Goal: Communication & Community: Answer question/provide support

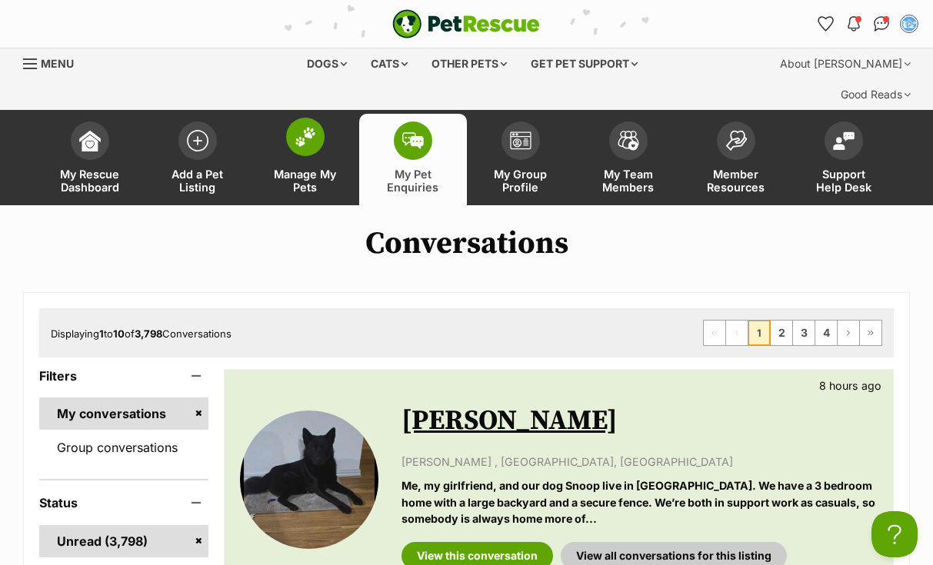
click at [314, 127] on img at bounding box center [305, 137] width 22 height 20
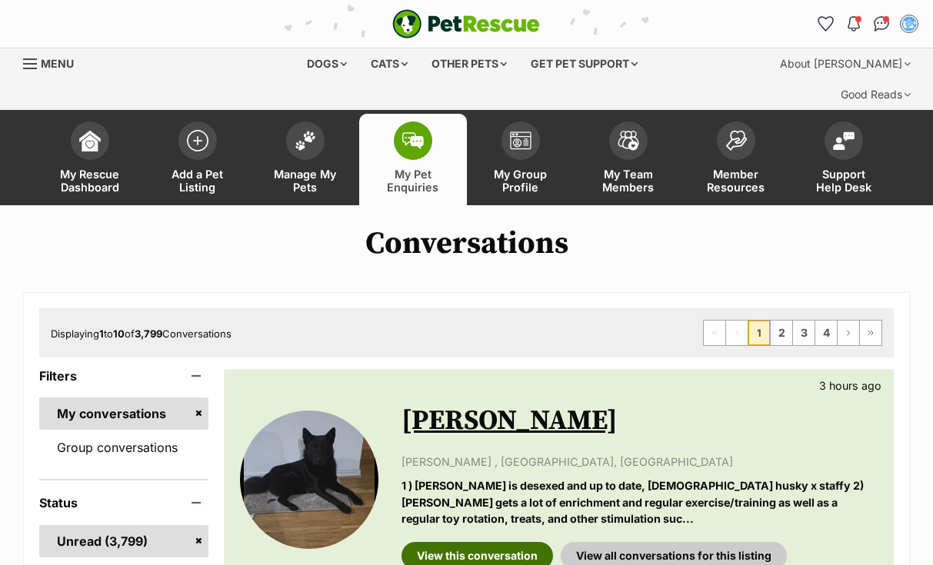
click at [476, 542] on link "View this conversation" at bounding box center [476, 556] width 151 height 28
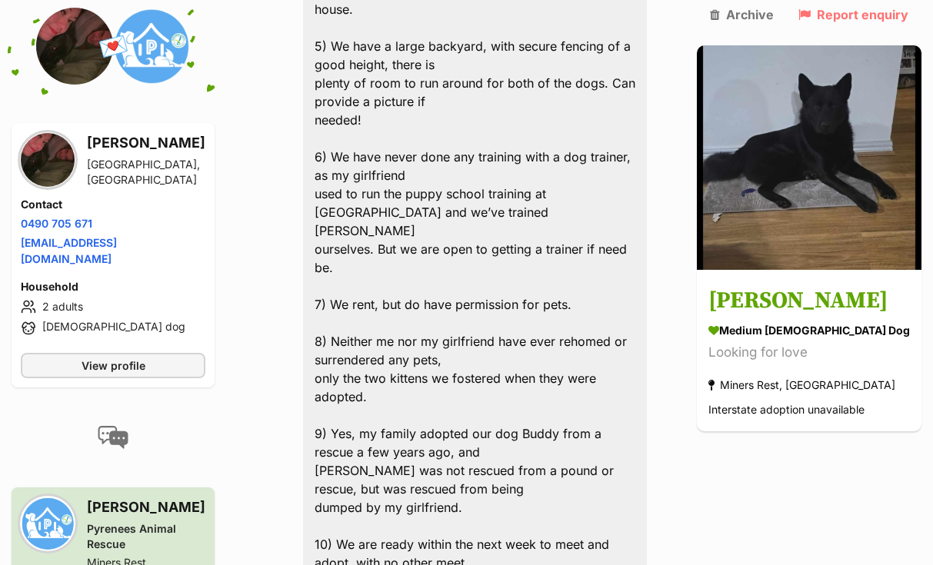
scroll to position [5356, 0]
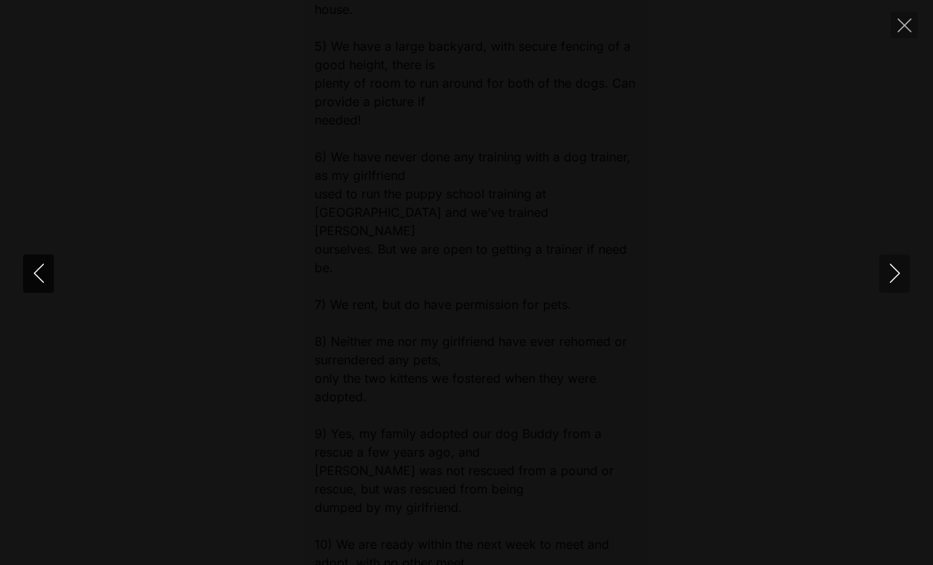
click at [42, 277] on icon "Previous" at bounding box center [38, 273] width 19 height 19
click at [45, 277] on icon "Previous" at bounding box center [38, 273] width 19 height 19
click at [906, 22] on icon "Close" at bounding box center [904, 25] width 14 height 14
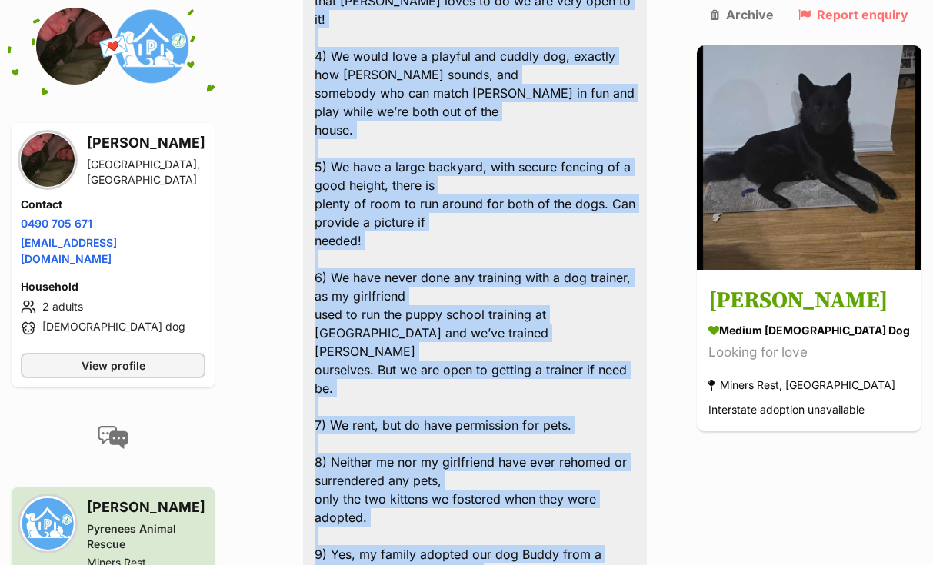
scroll to position [5236, 0]
drag, startPoint x: 326, startPoint y: 421, endPoint x: 526, endPoint y: 444, distance: 201.2
copy div "1 ) Snoop is desexed and up to date, 4 years old husky x staffy 2) Snoop gets a…"
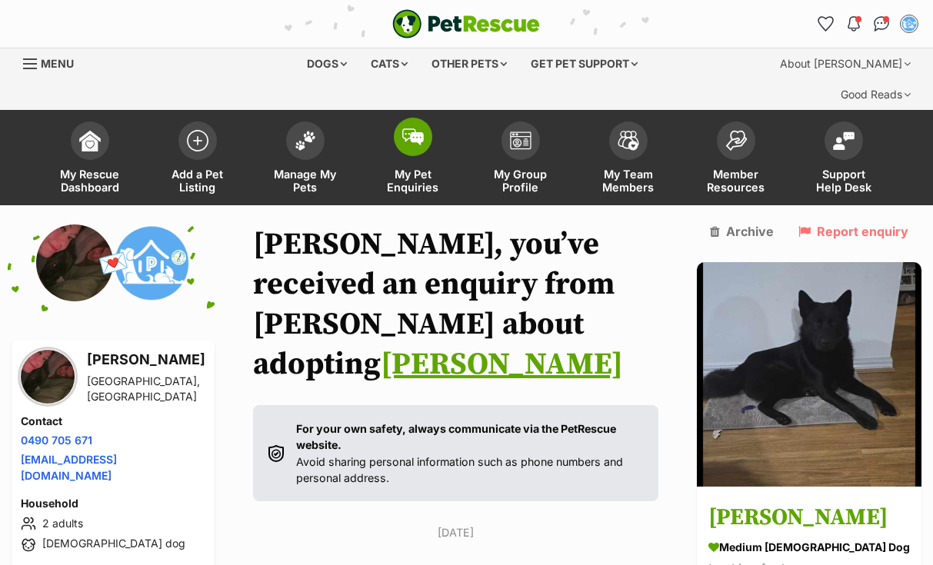
scroll to position [0, 0]
click at [418, 128] on img at bounding box center [413, 136] width 22 height 17
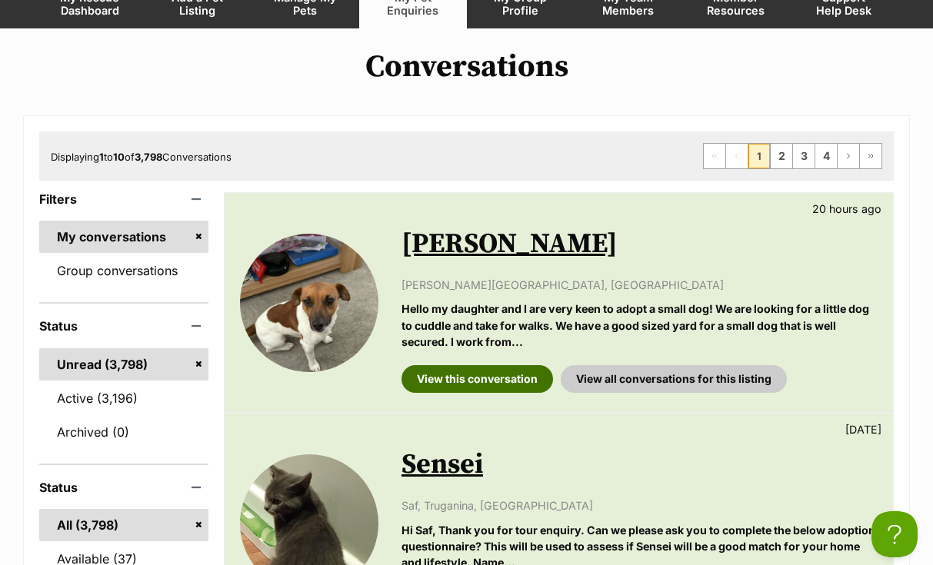
click at [471, 365] on link "View this conversation" at bounding box center [476, 379] width 151 height 28
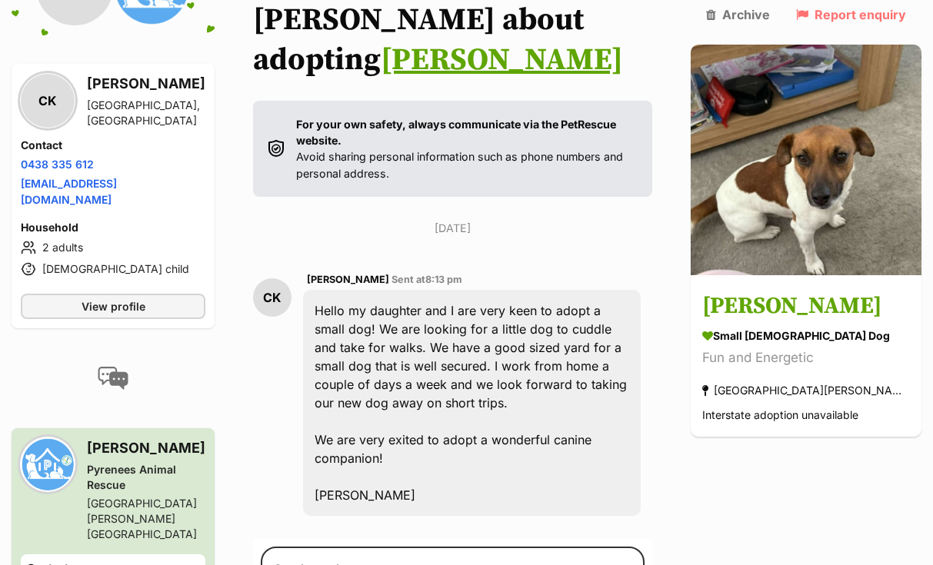
scroll to position [308, 0]
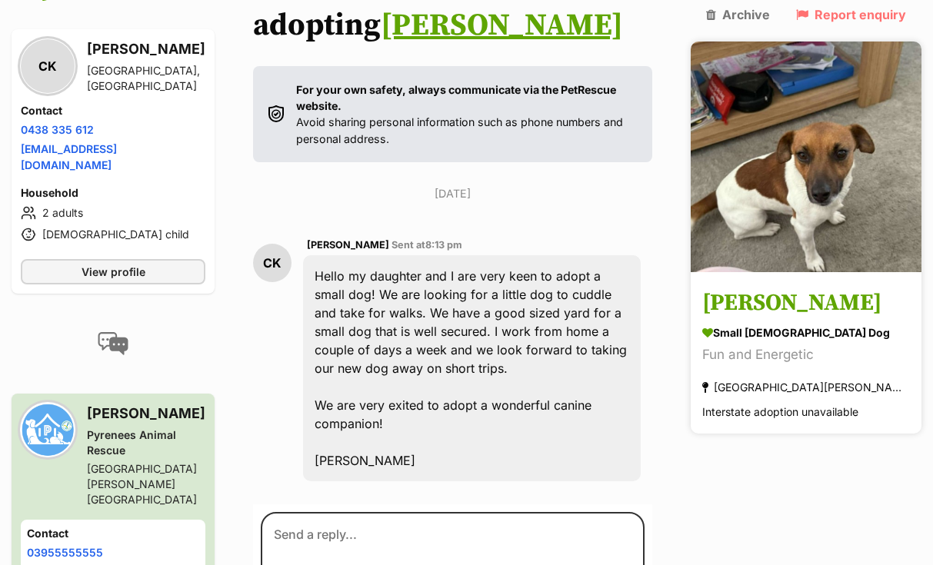
click at [783, 287] on h3 "[PERSON_NAME]" at bounding box center [806, 304] width 208 height 35
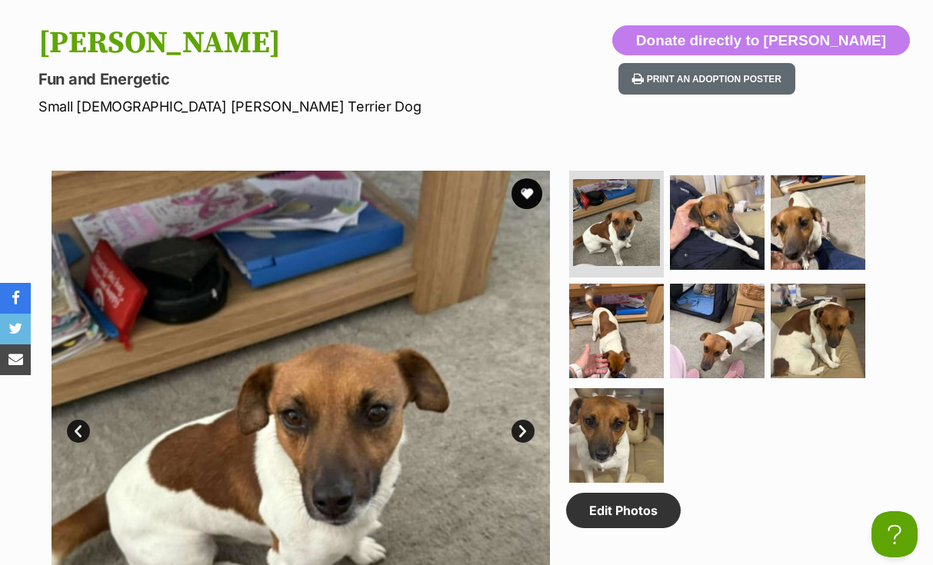
scroll to position [607, 0]
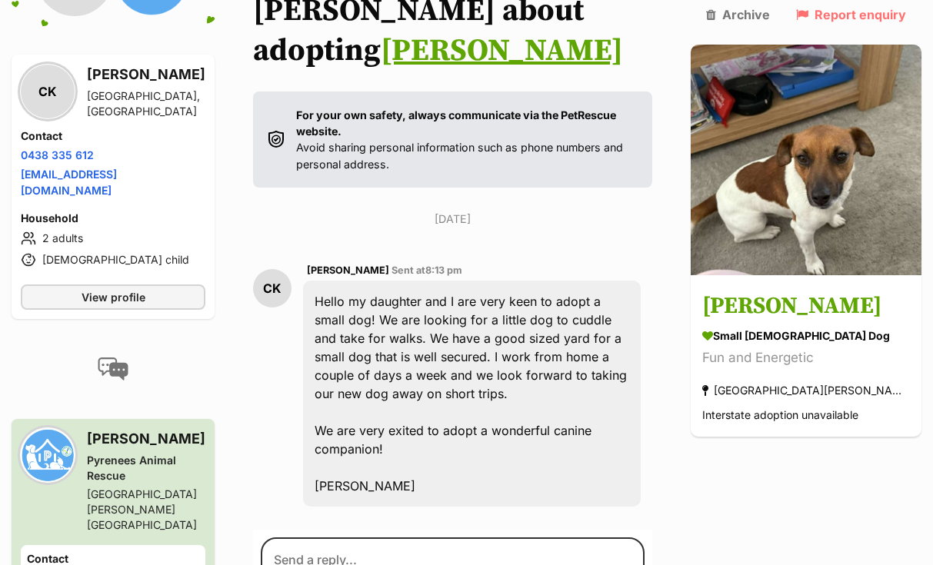
scroll to position [268, 0]
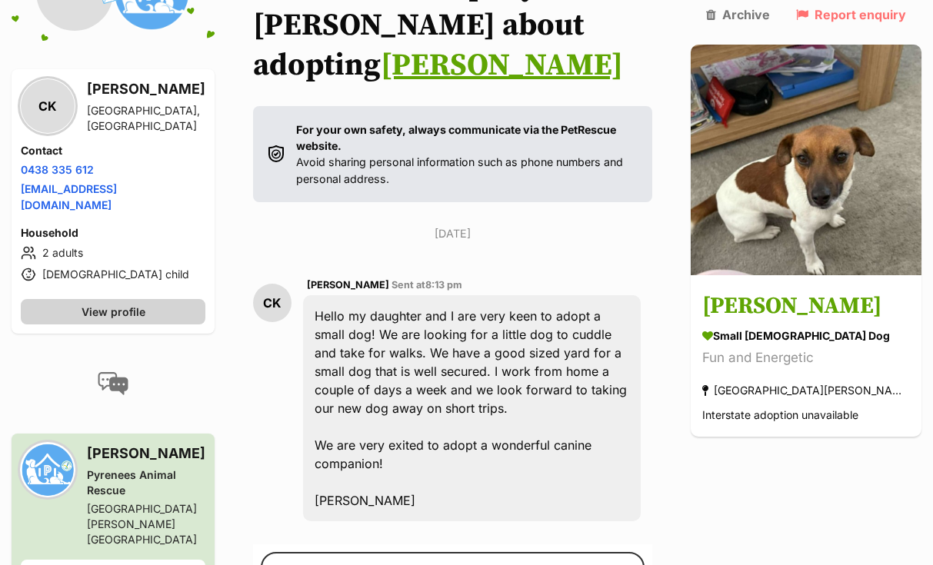
click at [159, 299] on link "View profile" at bounding box center [113, 311] width 185 height 25
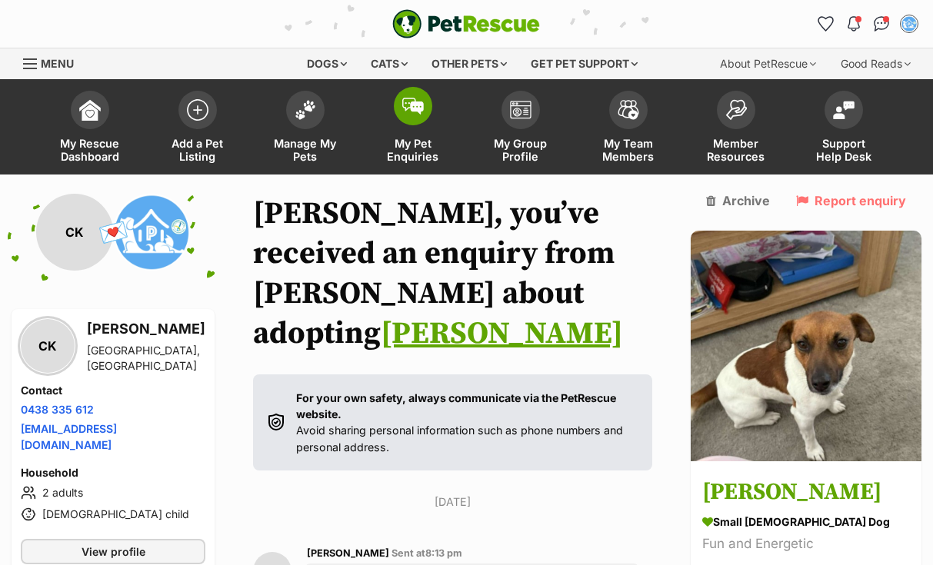
click at [417, 110] on img at bounding box center [413, 106] width 22 height 17
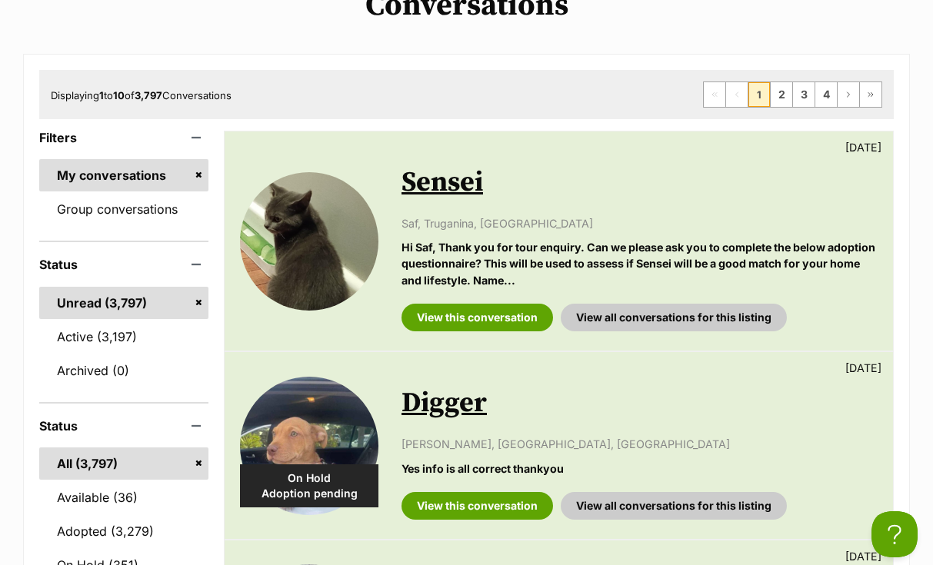
scroll to position [211, 0]
